Goal: Information Seeking & Learning: Learn about a topic

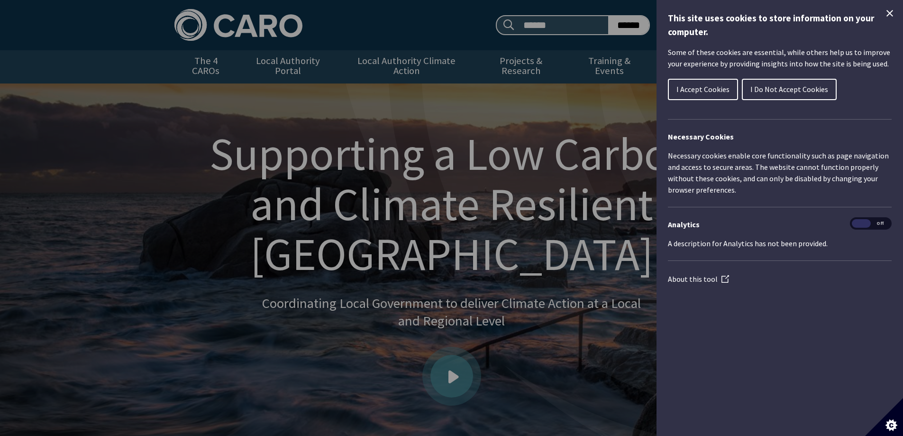
click at [893, 11] on icon "Close Cookie Control" at bounding box center [889, 13] width 11 height 11
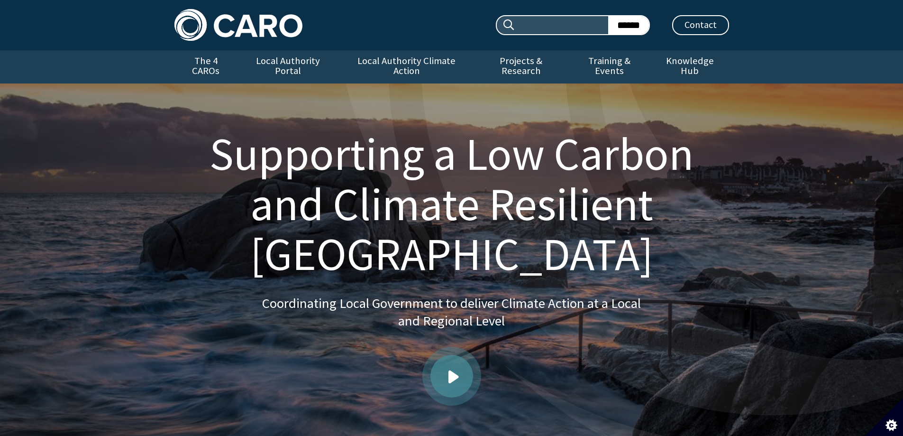
click at [528, 25] on input "Search site:" at bounding box center [562, 25] width 92 height 18
type input "******"
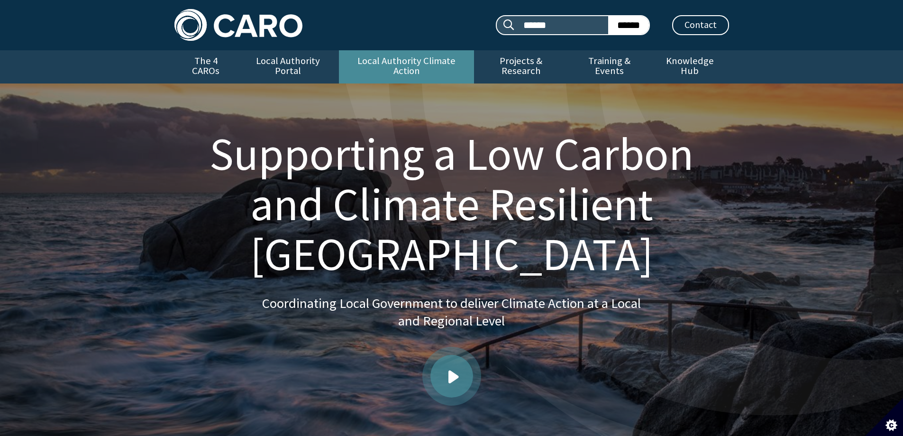
click at [441, 65] on link "Local Authority Climate Action" at bounding box center [406, 66] width 135 height 33
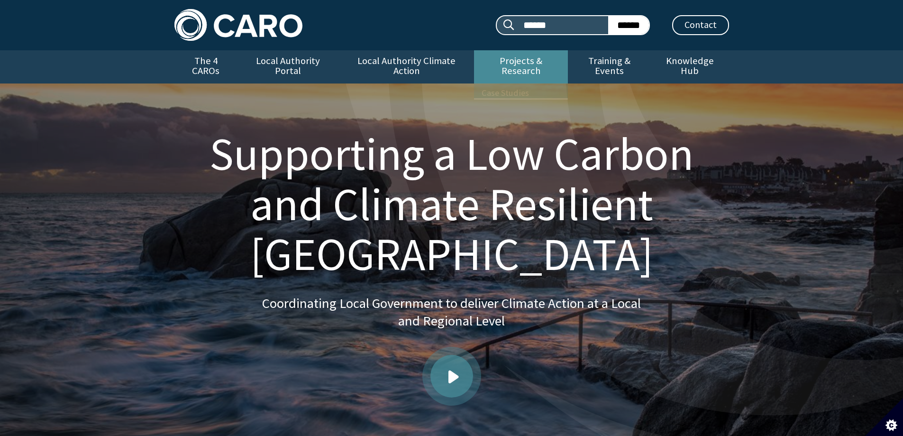
click at [533, 61] on link "Projects & Research" at bounding box center [521, 66] width 94 height 33
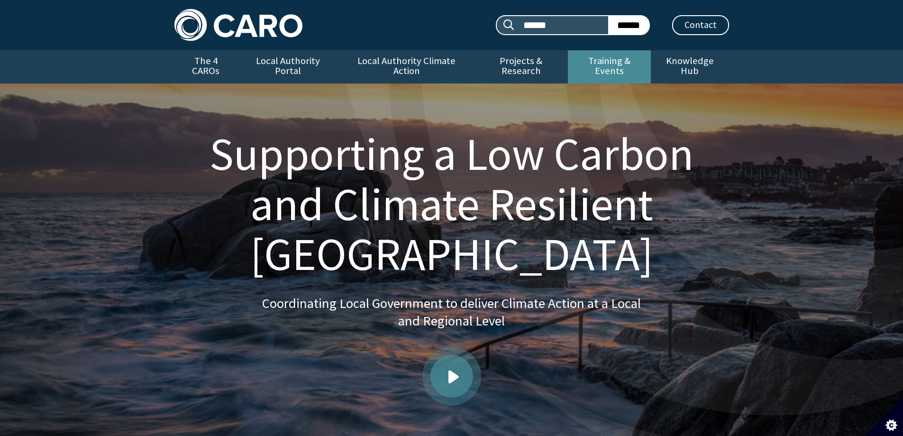
click at [595, 59] on link "Training & Events" at bounding box center [609, 66] width 83 height 33
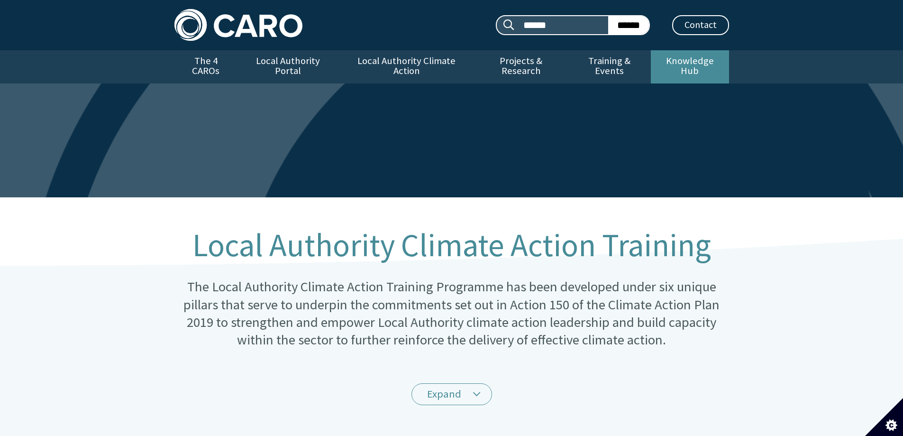
click at [678, 60] on link "Knowledge Hub" at bounding box center [690, 66] width 78 height 33
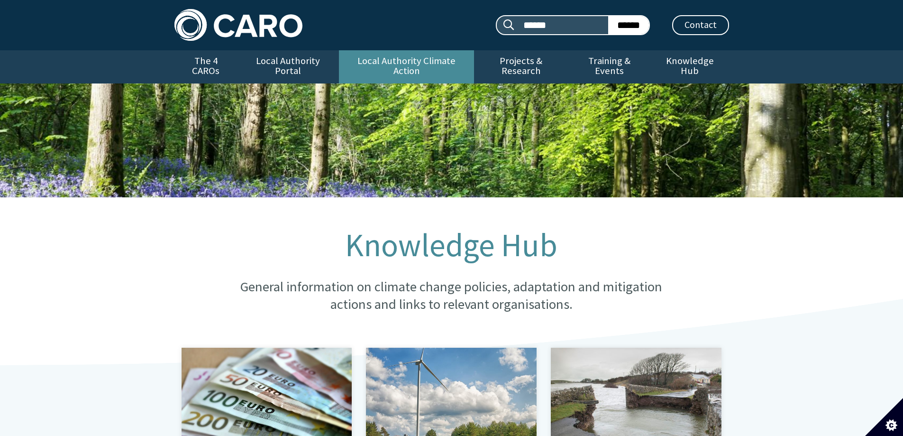
click at [382, 61] on link "Local Authority Climate Action" at bounding box center [406, 66] width 135 height 33
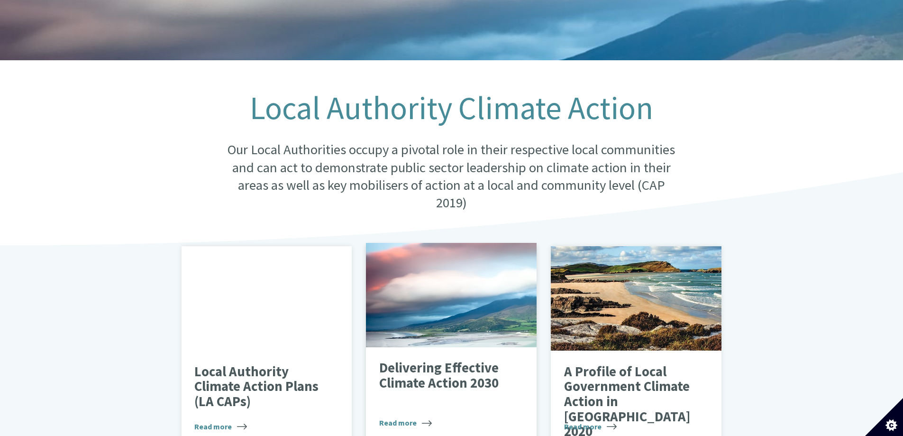
scroll to position [284, 0]
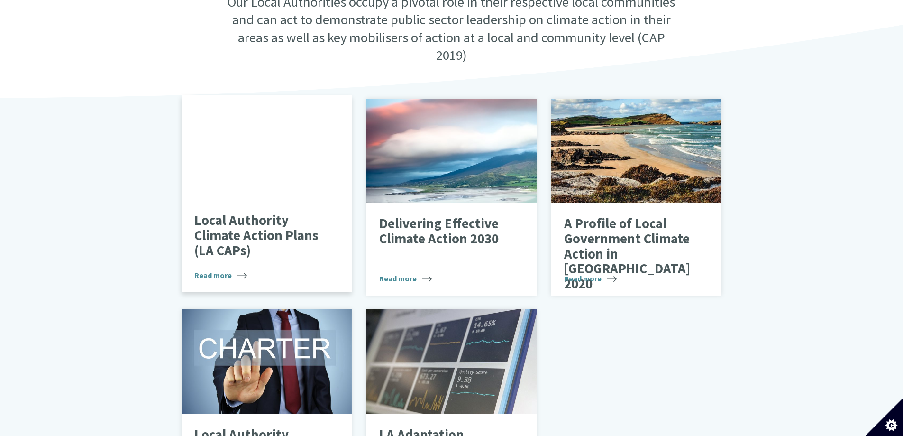
click at [228, 224] on p "Local Authority Climate Action Plans (LA CAPs)" at bounding box center [259, 235] width 130 height 45
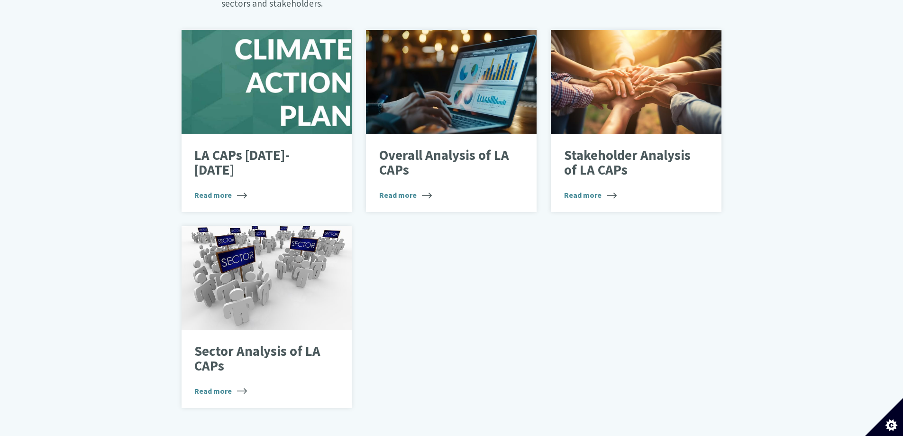
scroll to position [616, 0]
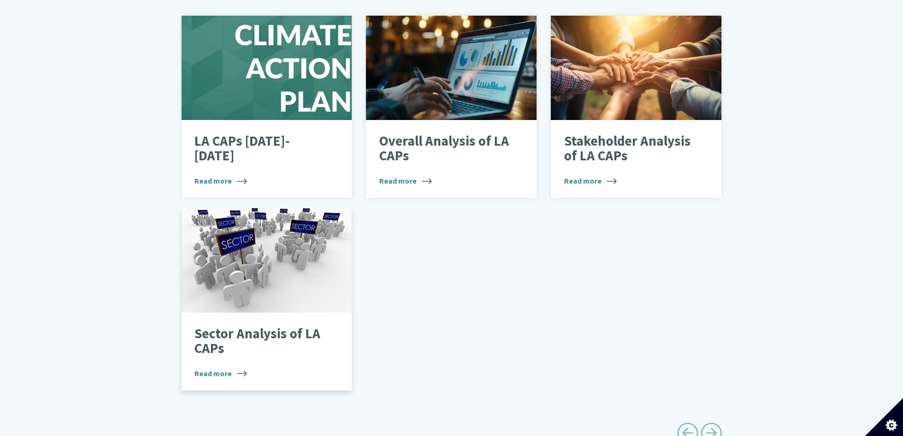
click at [261, 326] on p "Sector Analysis of LA CAPs" at bounding box center [259, 341] width 130 height 30
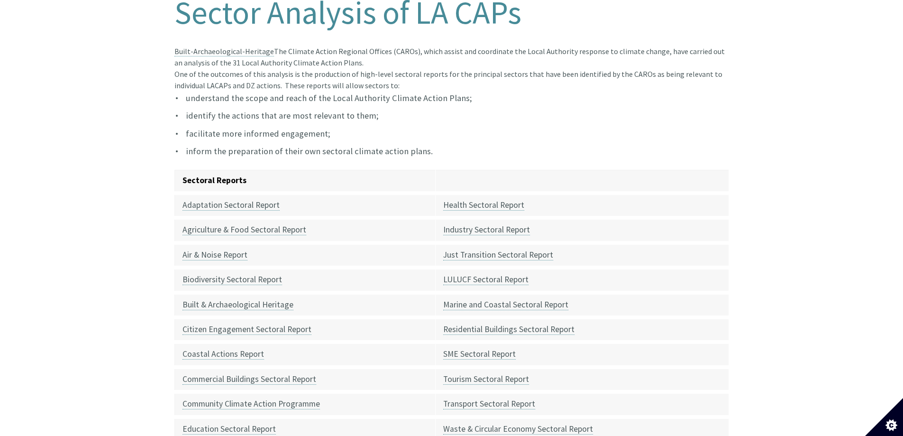
scroll to position [332, 0]
